Goal: Task Accomplishment & Management: Complete application form

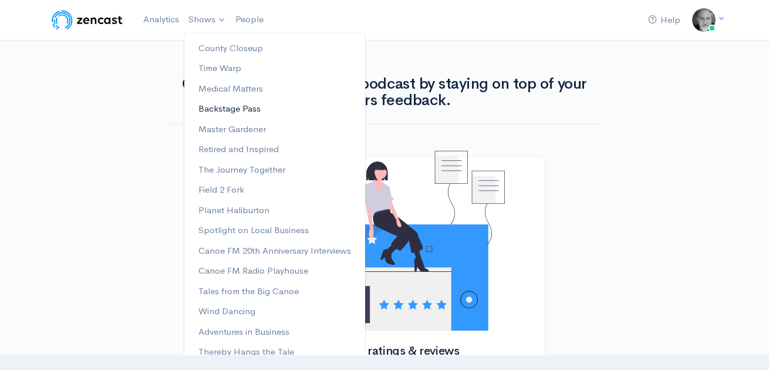
click at [233, 108] on link "Backstage Pass" at bounding box center [274, 109] width 181 height 21
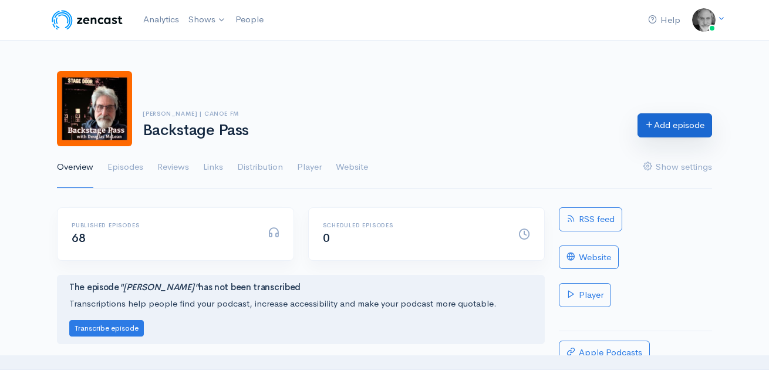
click at [666, 126] on link "Add episode" at bounding box center [675, 125] width 75 height 24
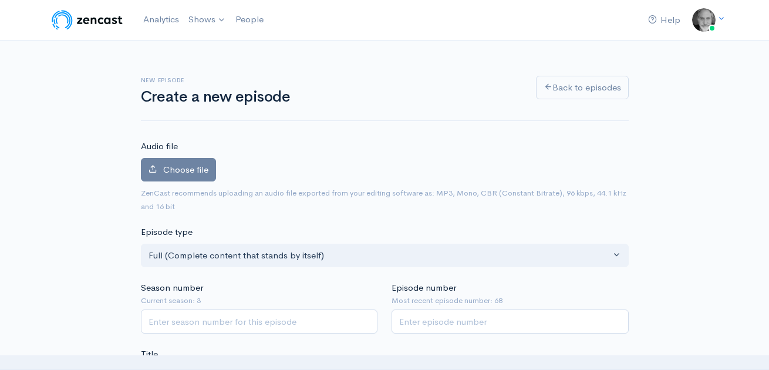
scroll to position [193, 0]
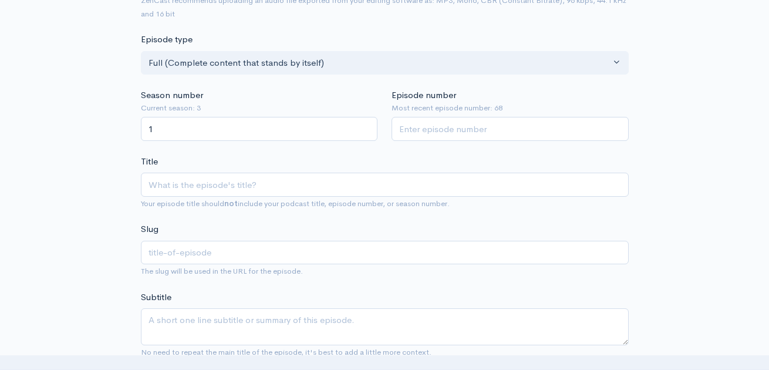
click at [365, 127] on input "1" at bounding box center [259, 129] width 237 height 24
click at [364, 134] on input "1" at bounding box center [259, 129] width 237 height 24
click at [365, 132] on input "1" at bounding box center [259, 129] width 237 height 24
click at [365, 125] on input "2" at bounding box center [259, 129] width 237 height 24
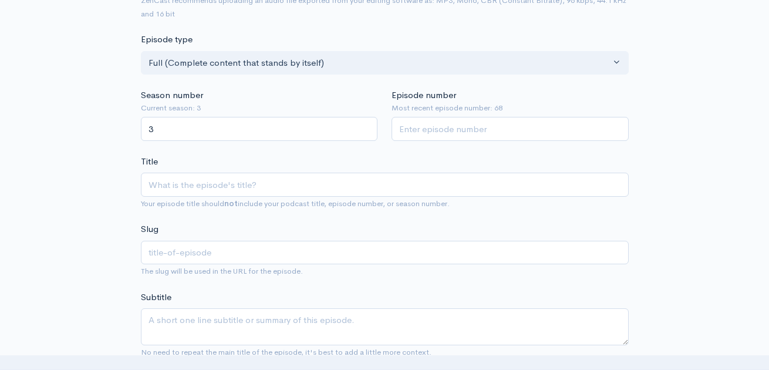
type input "3"
click at [365, 127] on input "3" at bounding box center [259, 129] width 237 height 24
click at [436, 127] on input "Episode number" at bounding box center [510, 129] width 237 height 24
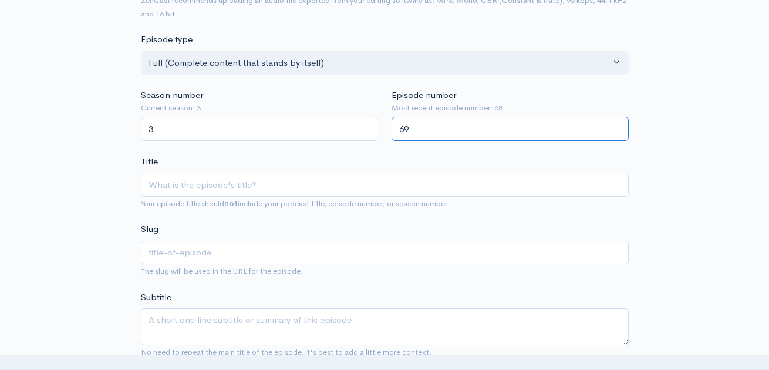
type input "69"
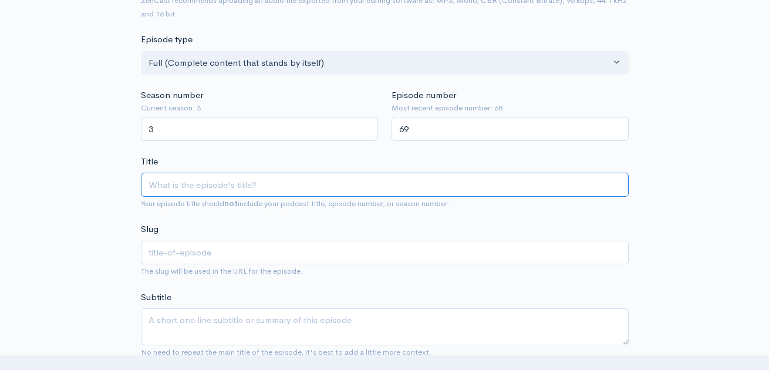
click at [254, 187] on input "Title" at bounding box center [385, 185] width 488 height 24
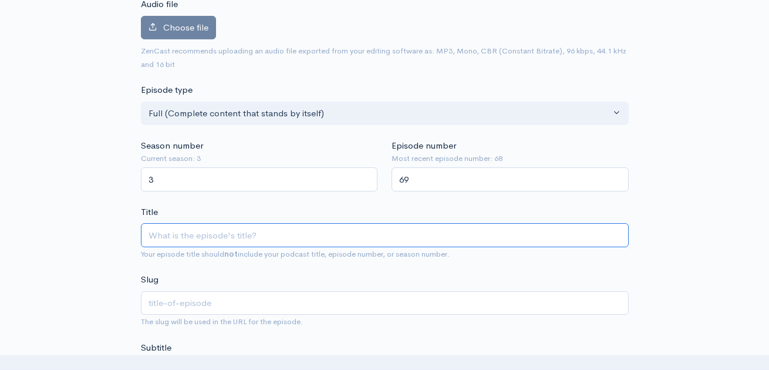
scroll to position [82, 0]
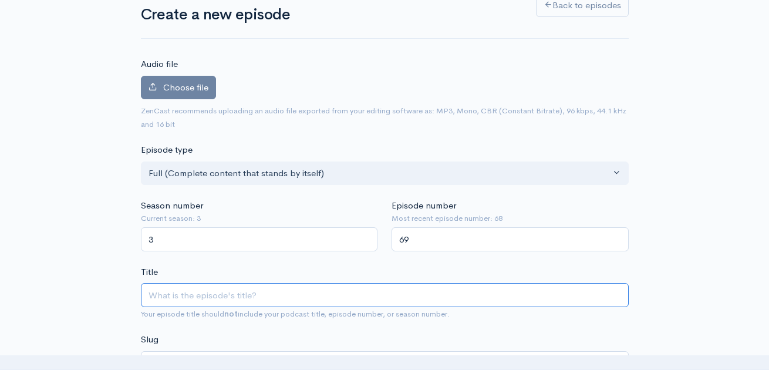
click at [156, 296] on input "Title" at bounding box center [385, 295] width 488 height 24
paste input "[PERSON_NAME] – The Doldrums"
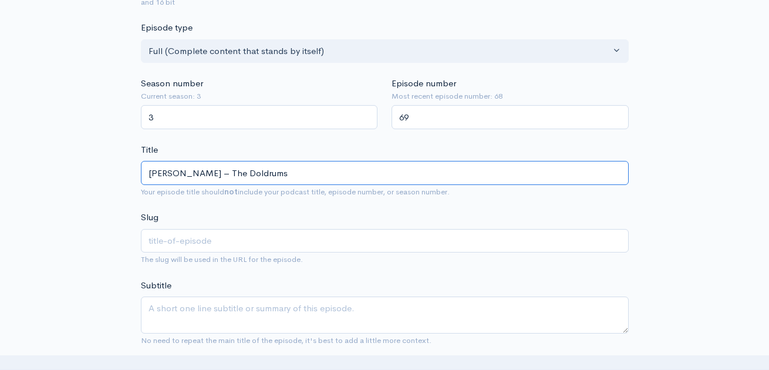
scroll to position [205, 0]
type input "[PERSON_NAME] – The Doldrums"
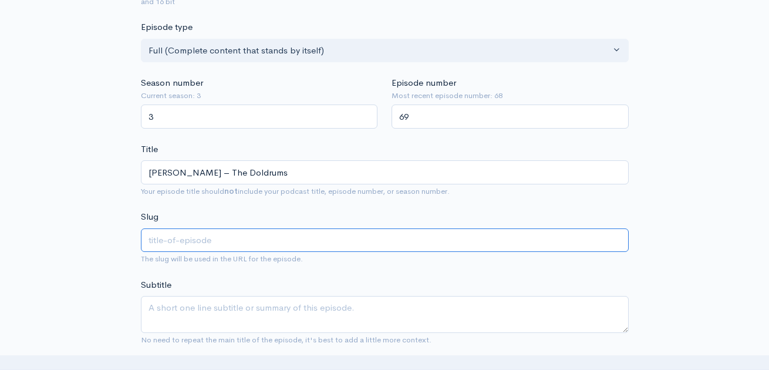
type input "[PERSON_NAME]-the-doldrums"
click at [211, 243] on input "[PERSON_NAME]-the-doldrums" at bounding box center [385, 240] width 488 height 24
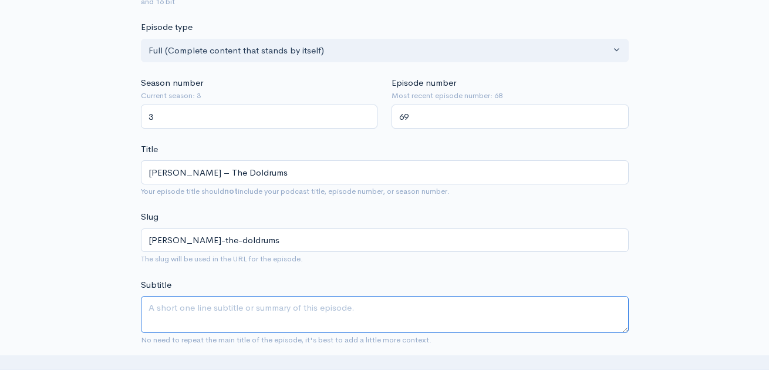
click at [216, 314] on textarea "Subtitle" at bounding box center [385, 314] width 488 height 37
click at [158, 308] on textarea "Subtitle" at bounding box center [385, 314] width 488 height 37
paste textarea "[PERSON_NAME] The Doldrums takes your breath away and leaves you wanting more. …"
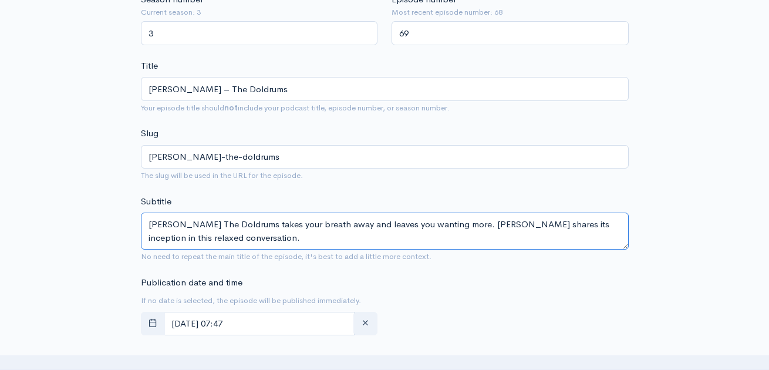
scroll to position [291, 0]
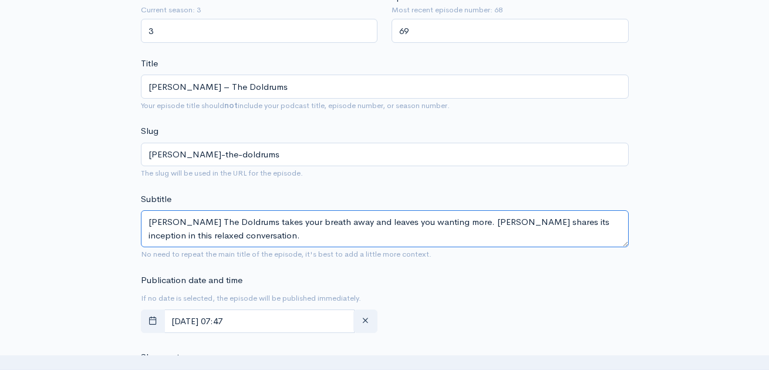
click at [270, 237] on textarea "[PERSON_NAME] The Doldrums takes your breath away and leaves you wanting more. …" at bounding box center [385, 228] width 488 height 37
click at [179, 224] on textarea "[PERSON_NAME] The Doldrums takes your breath away and leaves you wanting more. …" at bounding box center [385, 228] width 488 height 37
click at [258, 232] on textarea "[PERSON_NAME] The Doldrums takes your breath away and leaves you wanting more. …" at bounding box center [385, 228] width 488 height 37
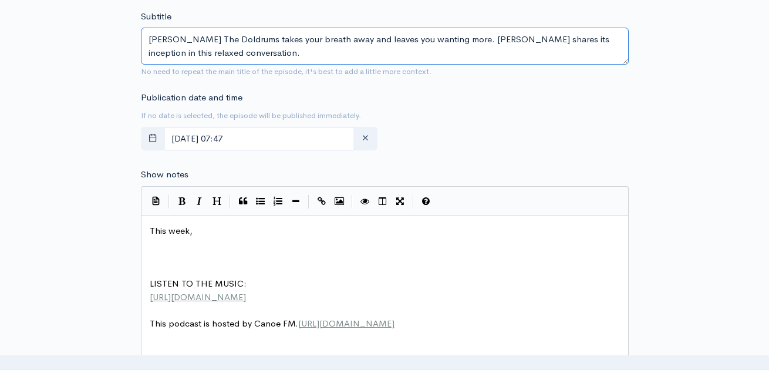
scroll to position [477, 0]
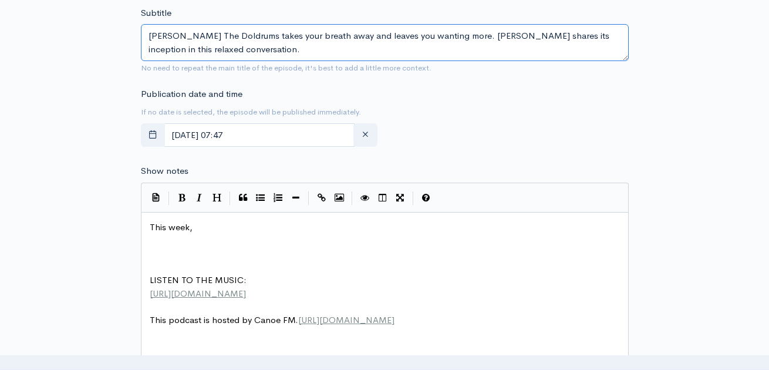
type textarea "[PERSON_NAME] The Doldrums takes your breath away and leaves you wanting more. …"
click at [200, 234] on pre "This week," at bounding box center [384, 228] width 475 height 14
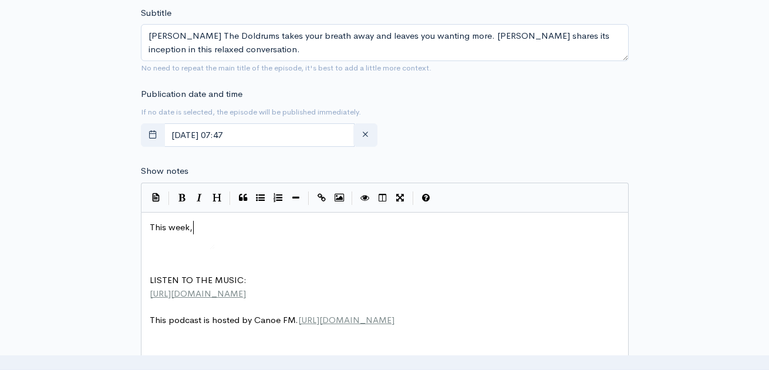
scroll to position [596, 0]
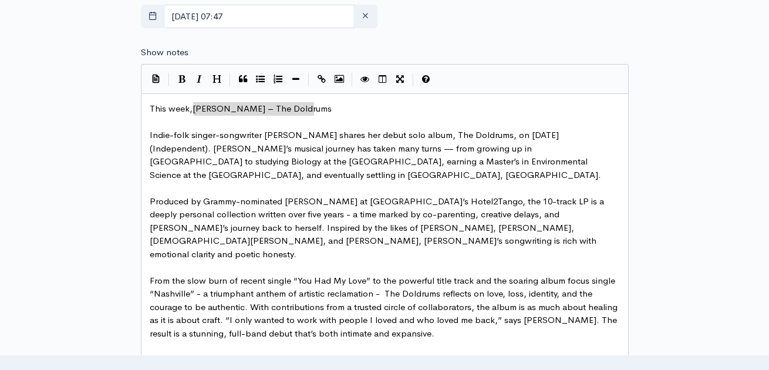
drag, startPoint x: 194, startPoint y: 110, endPoint x: 320, endPoint y: 113, distance: 125.7
click at [184, 80] on icon "Bold" at bounding box center [182, 79] width 7 height 9
type textarea "[PERSON_NAME] – The Doldrums"
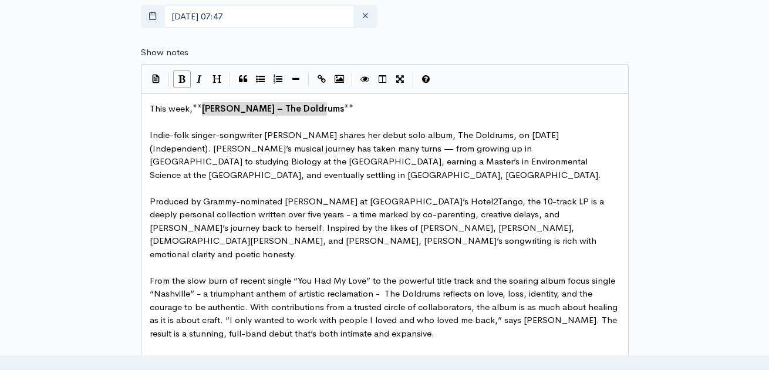
click at [360, 126] on pre "​" at bounding box center [384, 123] width 475 height 14
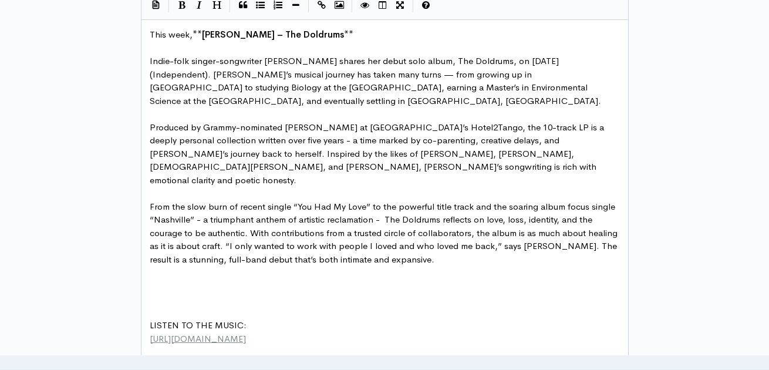
scroll to position [756, 0]
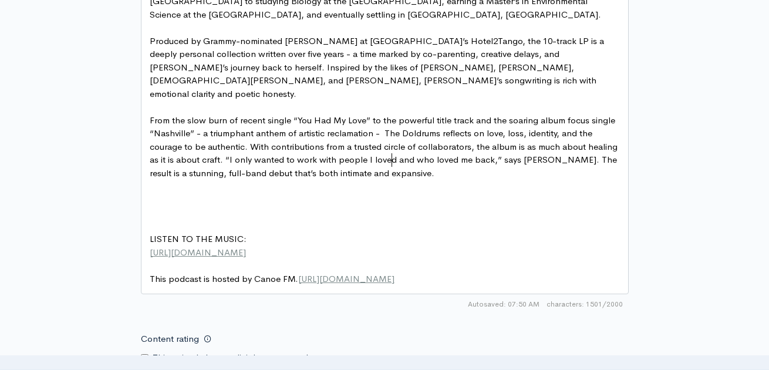
click at [397, 164] on pre "From the slow burn of recent single “You Had My Love” to the powerful title tra…" at bounding box center [384, 147] width 475 height 66
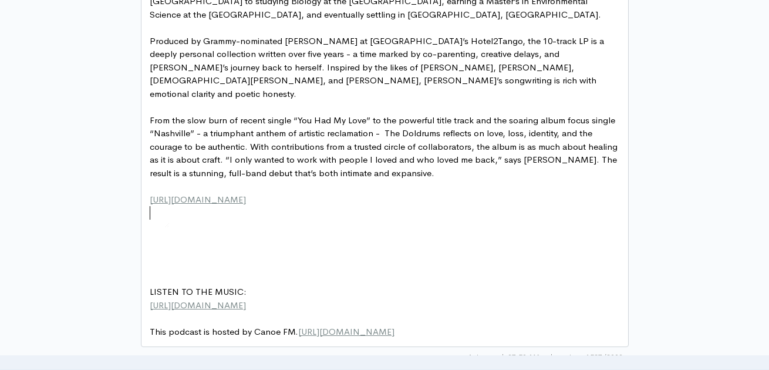
paste textarea "​"
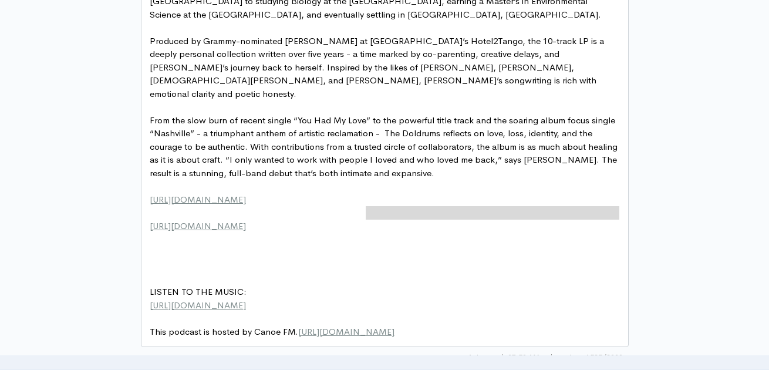
type textarea "​"
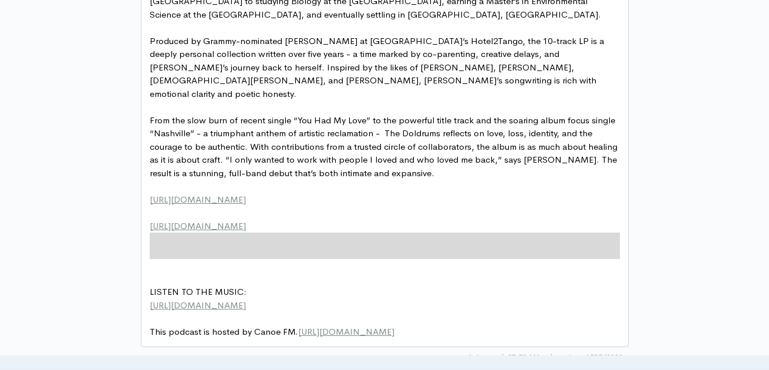
drag, startPoint x: 159, startPoint y: 240, endPoint x: 158, endPoint y: 265, distance: 24.7
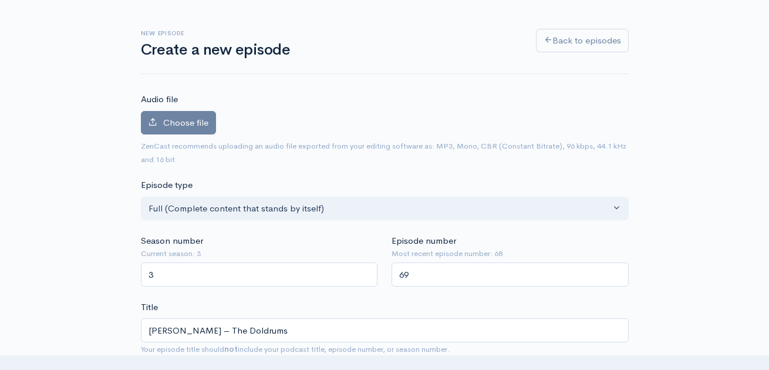
scroll to position [46, 0]
click at [184, 127] on span "Choose file" at bounding box center [185, 122] width 45 height 11
click at [0, 0] on input "Choose file" at bounding box center [0, 0] width 0 height 0
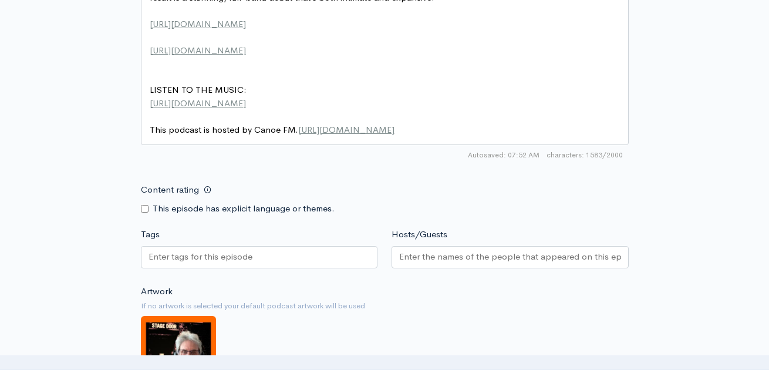
scroll to position [970, 0]
click at [222, 250] on input "Tags" at bounding box center [202, 257] width 106 height 14
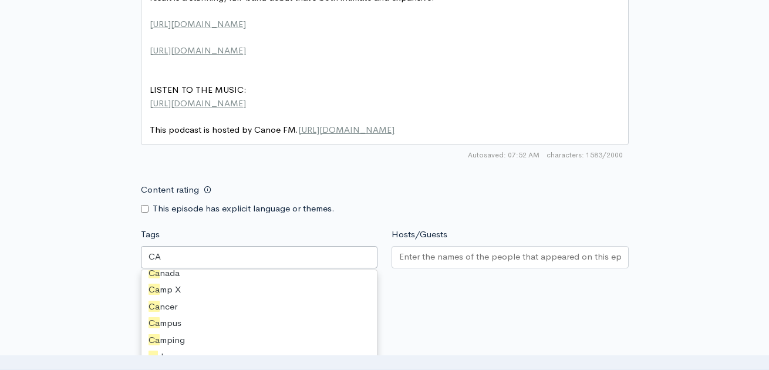
scroll to position [16, 0]
type input "CAN"
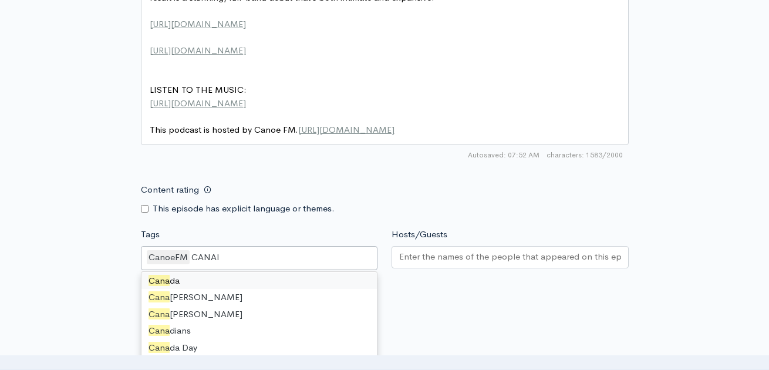
scroll to position [0, 0]
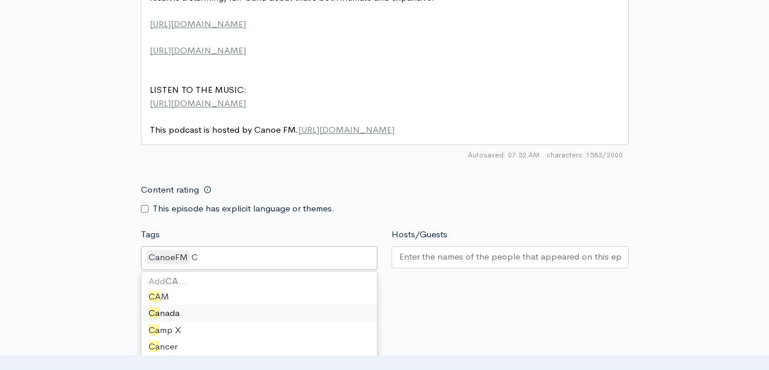
type input "C"
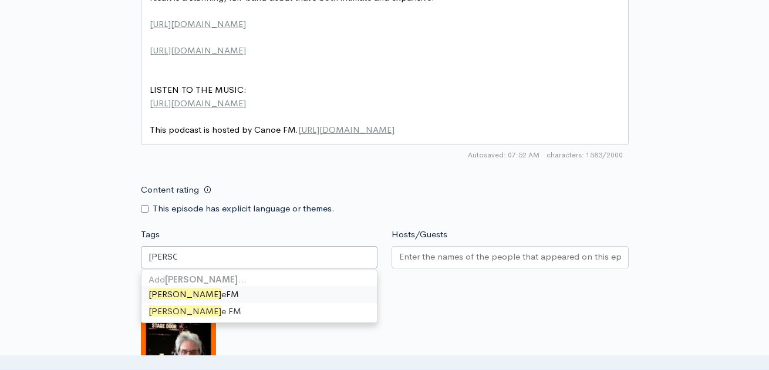
type input "CANOE"
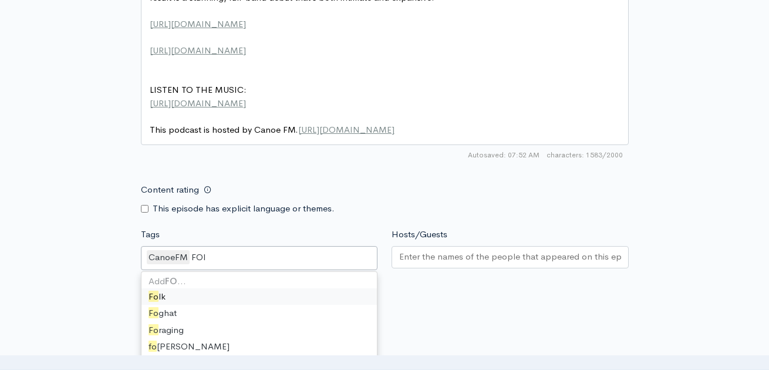
type input "FOLK"
type input "FOL"
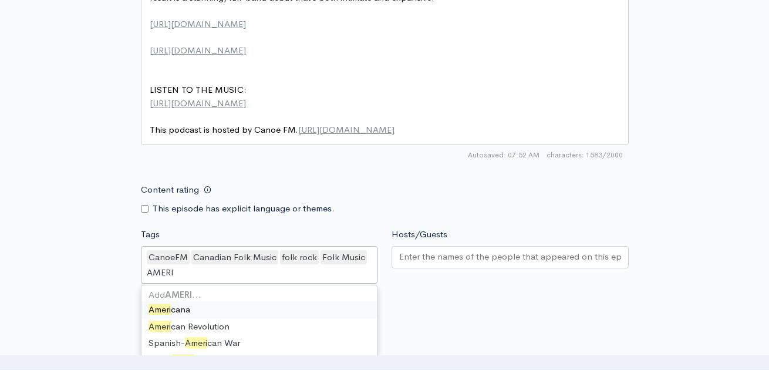
type input "AMERIC"
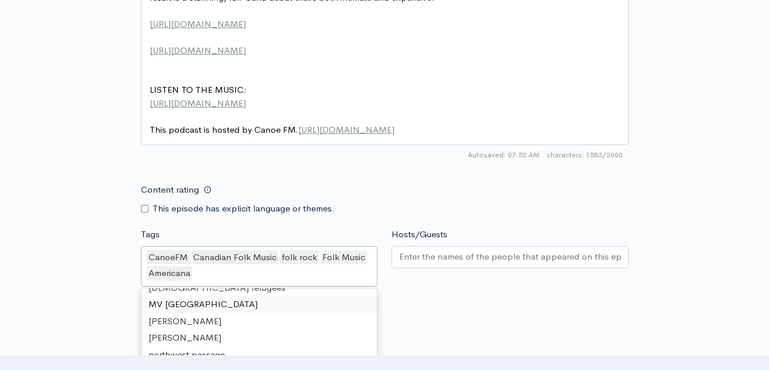
click at [200, 253] on div "CanoeFM Canadian Folk Music folk rock Folk Music Americana" at bounding box center [259, 266] width 237 height 41
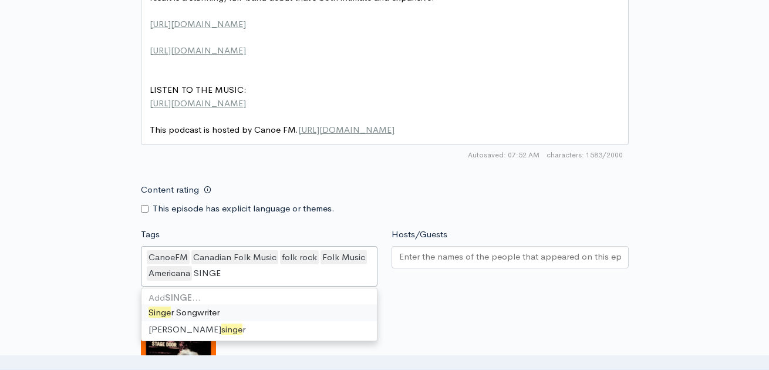
scroll to position [0, 0]
type input "SINGER"
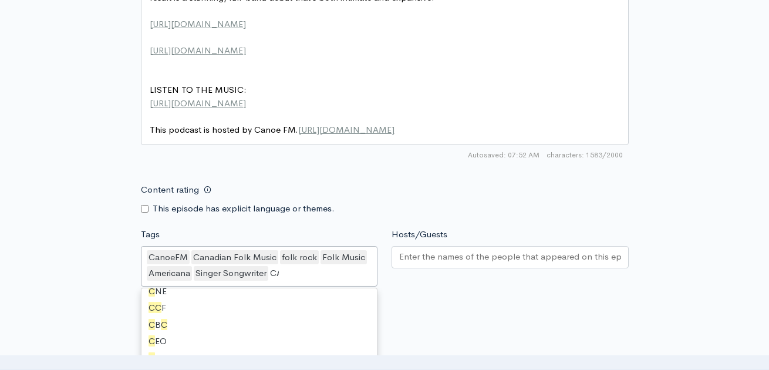
type input "CAL"
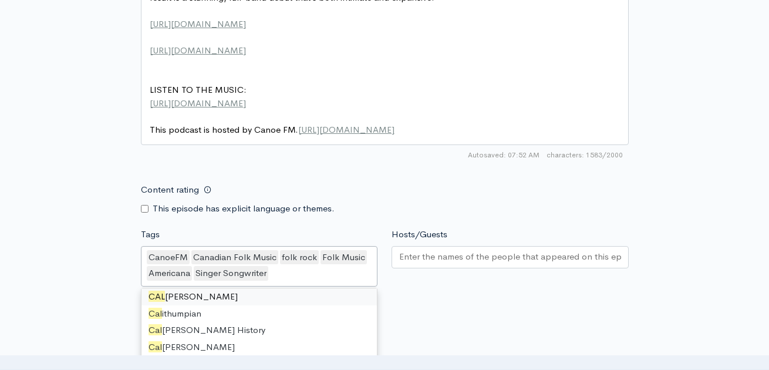
scroll to position [8680, 0]
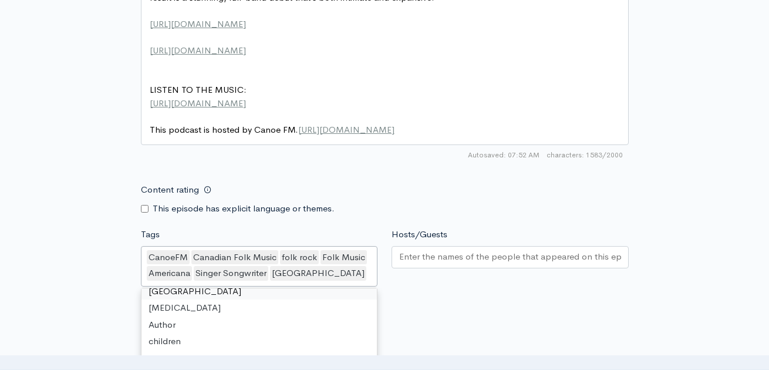
click at [402, 250] on input "Hosts/Guests" at bounding box center [510, 257] width 222 height 14
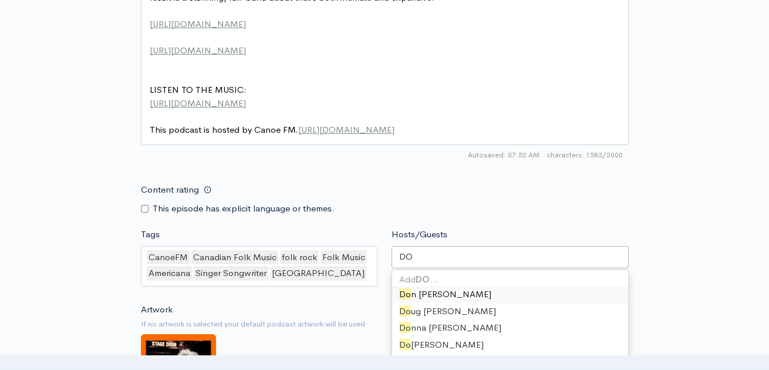
type input "DOU"
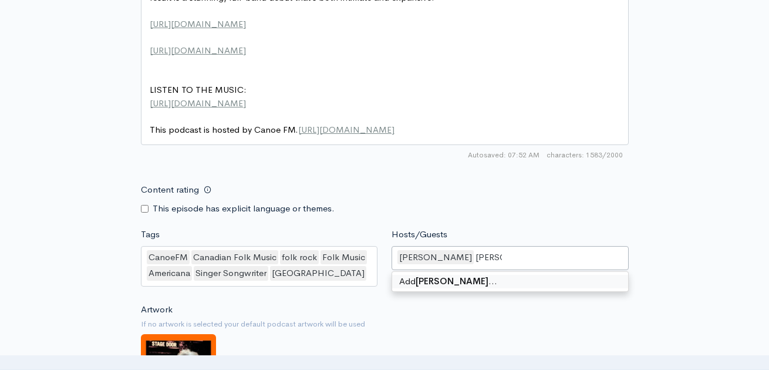
scroll to position [0, 0]
type input "[PERSON_NAME]"
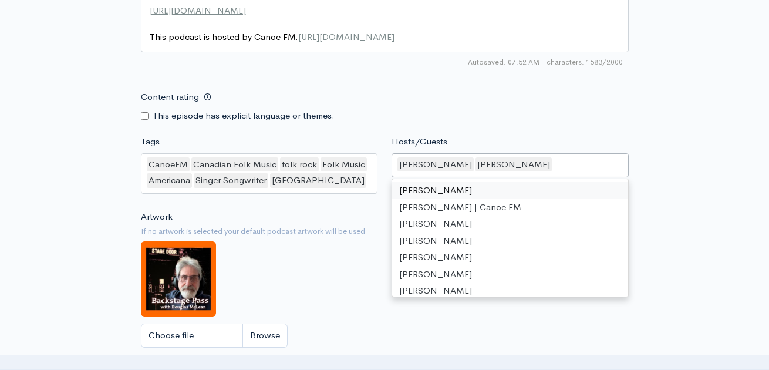
scroll to position [1103, 0]
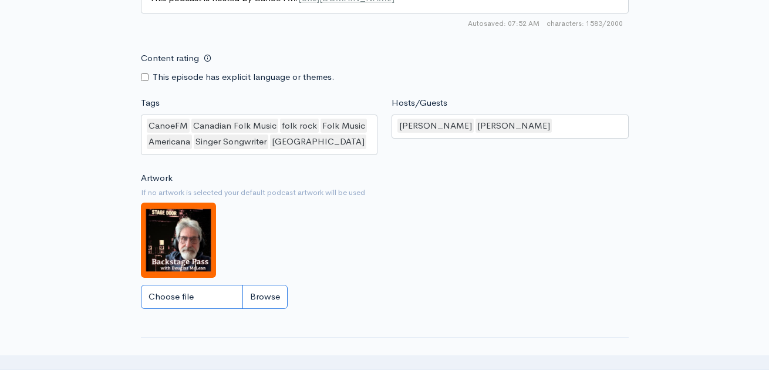
click at [264, 285] on input "Choose file" at bounding box center [214, 297] width 147 height 24
type input "C:\fakepath\POSTER [PERSON_NAME] .jpg"
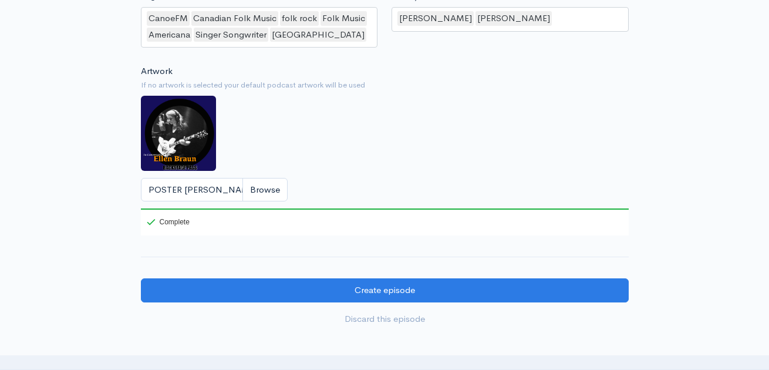
scroll to position [1274, 0]
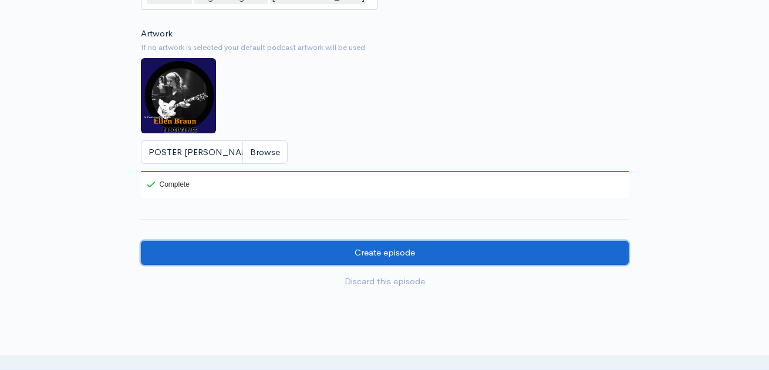
click at [383, 241] on input "Create episode" at bounding box center [385, 253] width 488 height 24
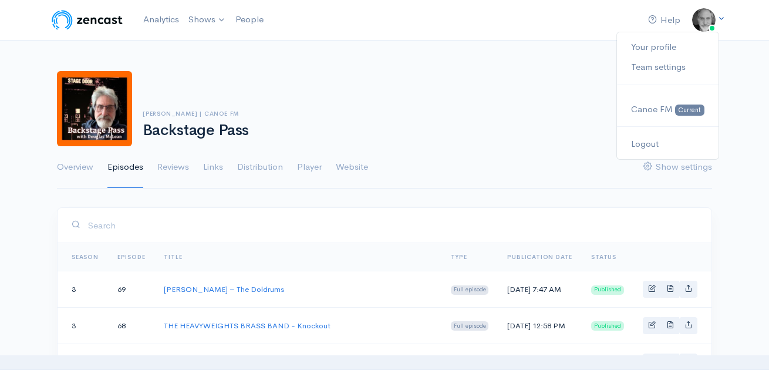
click at [722, 18] on icon at bounding box center [722, 19] width 8 height 8
click at [661, 143] on link "Logout" at bounding box center [668, 144] width 102 height 21
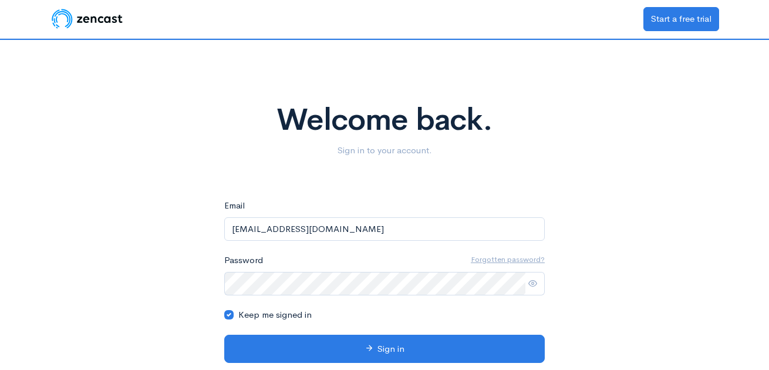
type input "[EMAIL_ADDRESS][DOMAIN_NAME]"
